Goal: Obtain resource: Obtain resource

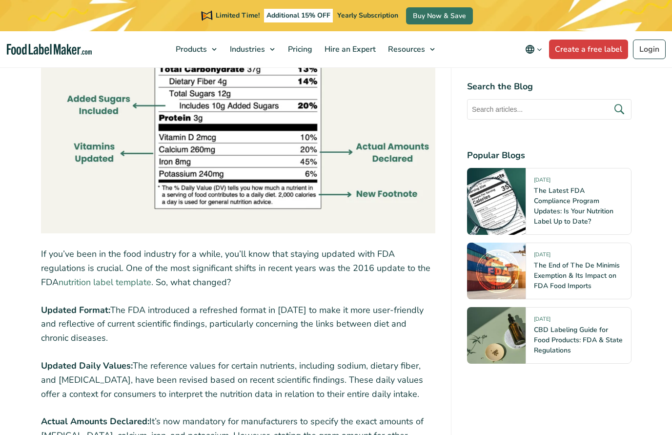
scroll to position [928, 0]
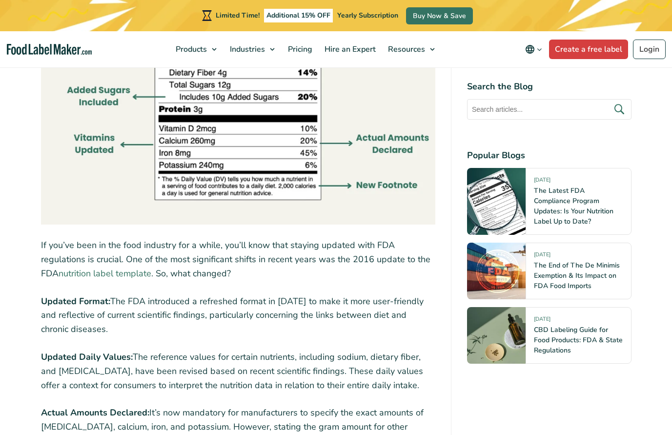
click at [135, 276] on link "nutrition label template" at bounding box center [105, 274] width 93 height 12
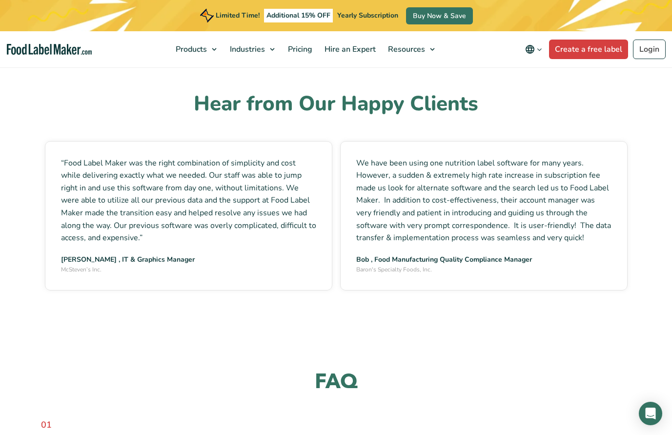
scroll to position [3205, 0]
